Goal: Information Seeking & Learning: Check status

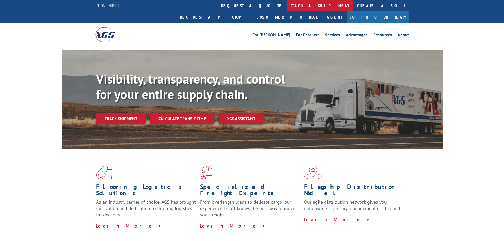
click at [287, 5] on link "track a shipment" at bounding box center [320, 5] width 66 height 11
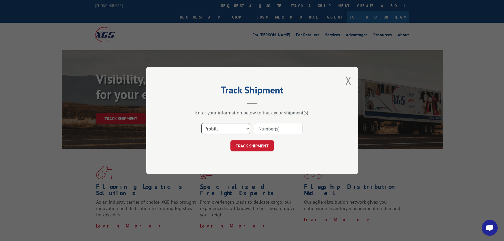
click at [247, 128] on select "Select category... Probill BOL PO" at bounding box center [225, 128] width 49 height 11
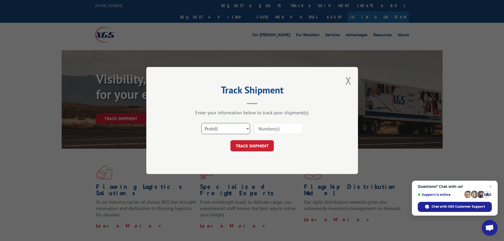
select select "bol"
click at [201, 123] on select "Select category... Probill BOL PO" at bounding box center [225, 128] width 49 height 11
paste input "16571667"
type input "16571667"
click at [246, 144] on button "TRACK SHIPMENT" at bounding box center [251, 145] width 43 height 11
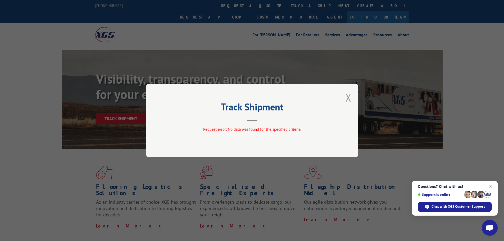
click at [349, 97] on button "Close modal" at bounding box center [349, 97] width 6 height 14
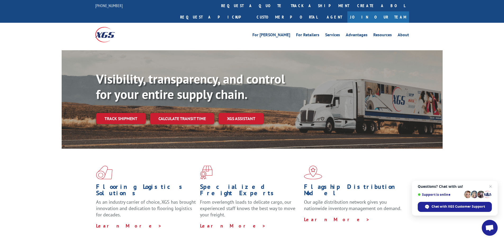
drag, startPoint x: 234, startPoint y: 3, endPoint x: 235, endPoint y: 6, distance: 3.2
click at [287, 3] on link "track a shipment" at bounding box center [320, 5] width 66 height 11
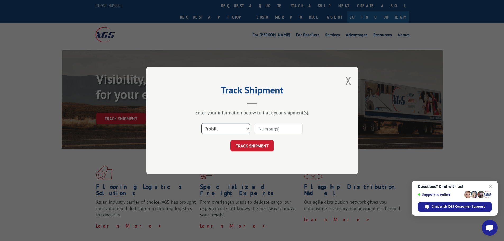
click at [243, 128] on select "Select category... Probill BOL PO" at bounding box center [225, 128] width 49 height 11
select select "bol"
click at [201, 123] on select "Select category... Probill BOL PO" at bounding box center [225, 128] width 49 height 11
click at [266, 124] on input at bounding box center [278, 128] width 49 height 11
paste input "50867936"
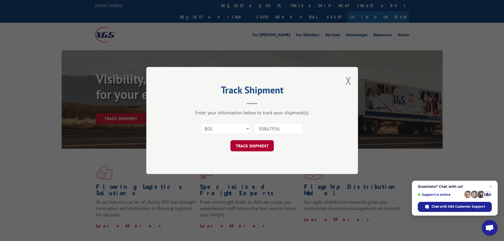
type input "50867936"
click at [256, 148] on button "TRACK SHIPMENT" at bounding box center [251, 145] width 43 height 11
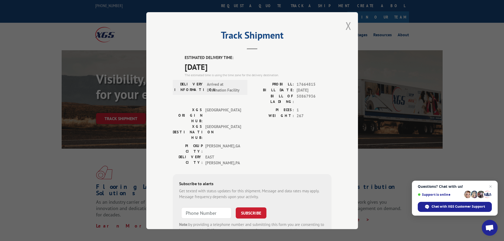
click at [348, 23] on button "Close modal" at bounding box center [349, 26] width 6 height 14
